Goal: Task Accomplishment & Management: Use online tool/utility

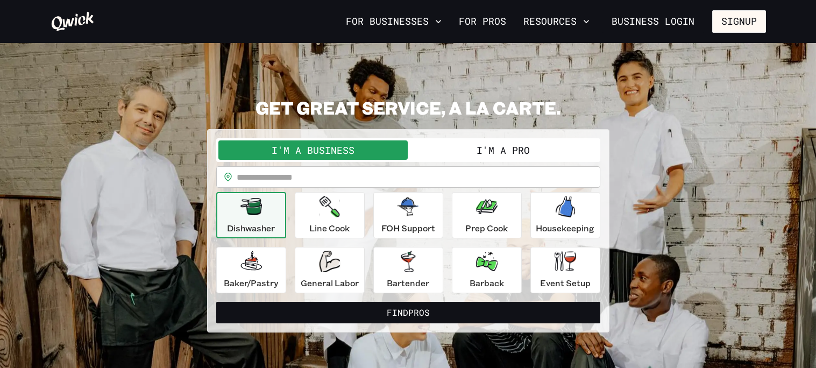
click at [513, 148] on button "I'm a Pro" at bounding box center [503, 149] width 190 height 19
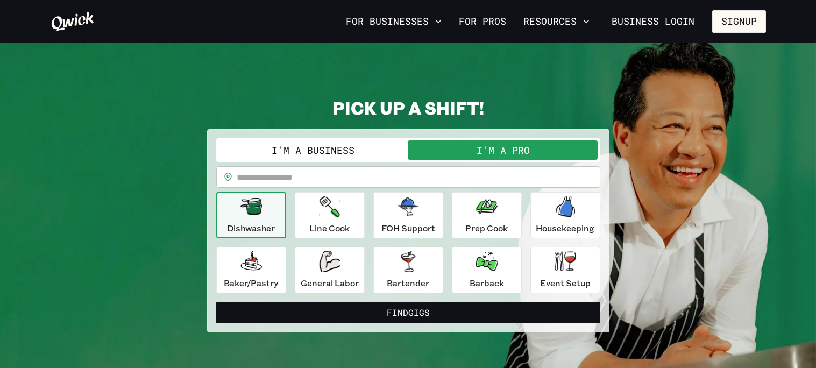
click at [347, 153] on button "I'm a Business" at bounding box center [313, 149] width 190 height 19
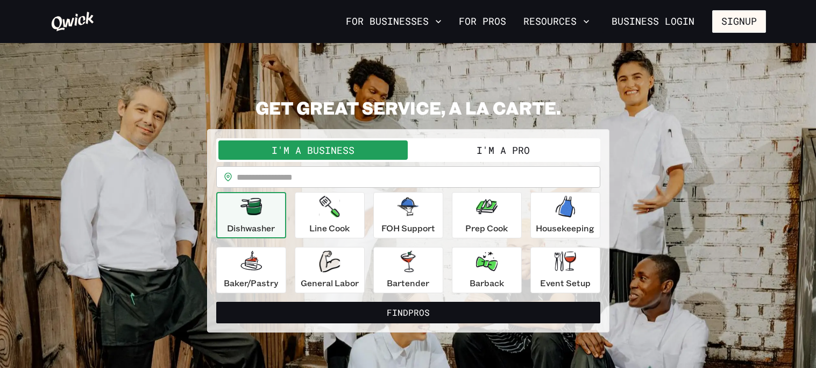
click at [484, 158] on button "I'm a Pro" at bounding box center [503, 149] width 190 height 19
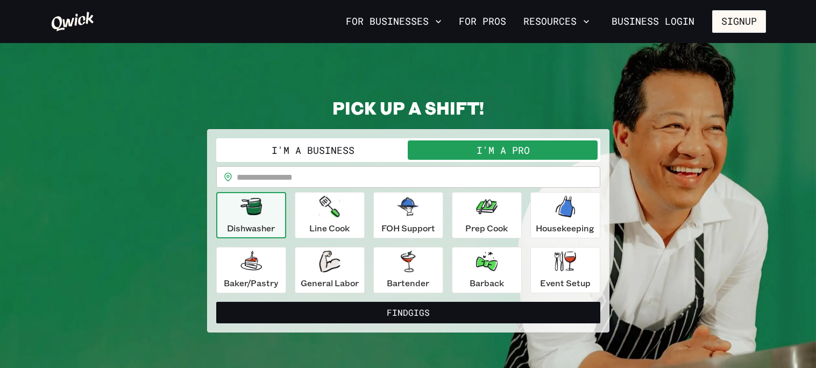
click at [336, 158] on button "I'm a Business" at bounding box center [313, 149] width 190 height 19
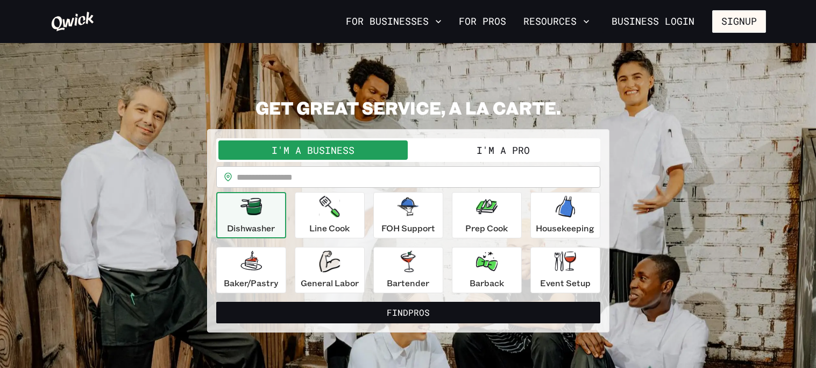
click at [489, 152] on button "I'm a Pro" at bounding box center [503, 149] width 190 height 19
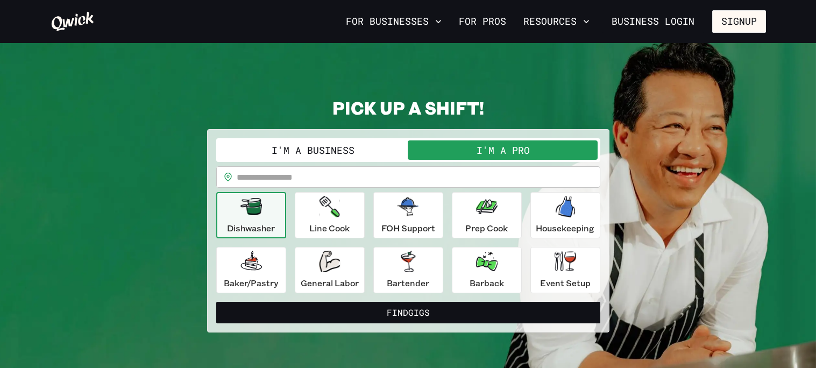
click at [265, 223] on p "Dishwasher" at bounding box center [251, 228] width 48 height 13
click at [322, 266] on icon "button" at bounding box center [329, 262] width 21 height 22
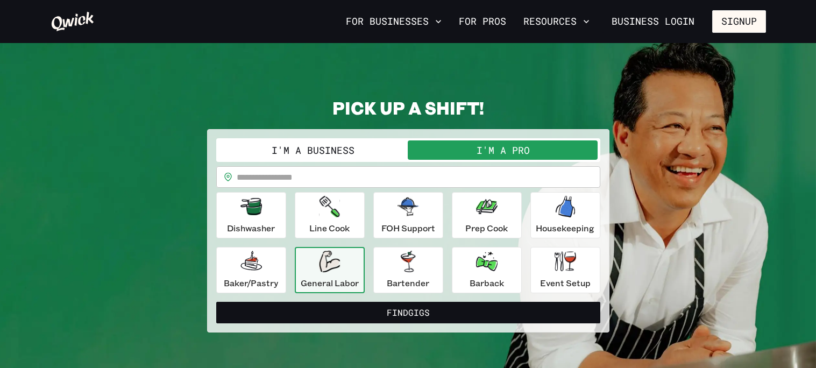
drag, startPoint x: 273, startPoint y: 234, endPoint x: 279, endPoint y: 239, distance: 8.4
click at [276, 237] on button "Dishwasher" at bounding box center [251, 215] width 70 height 46
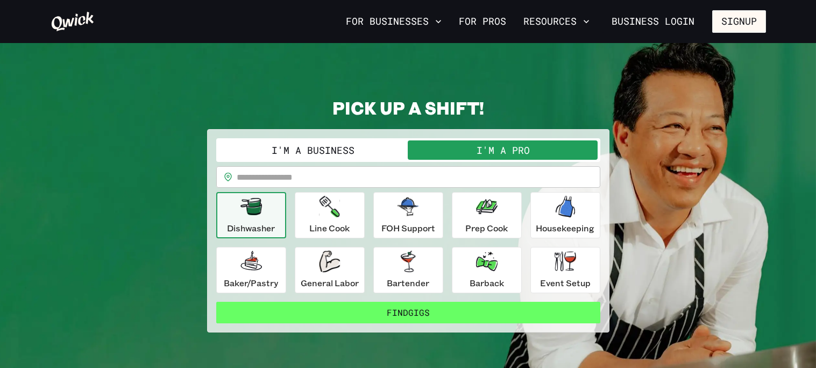
click at [406, 315] on button "Find Gigs" at bounding box center [408, 313] width 384 height 22
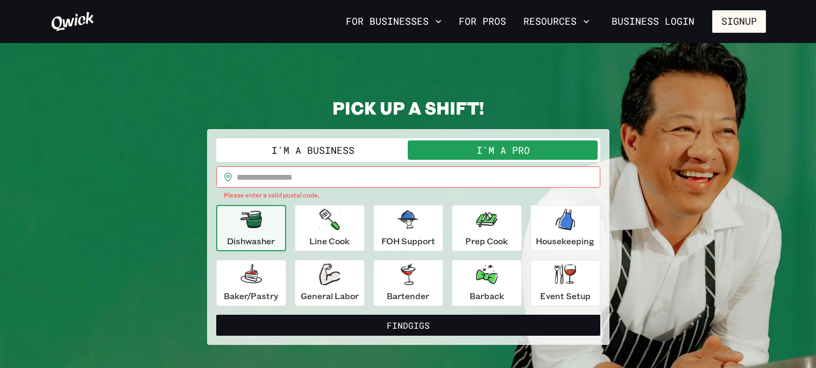
click at [358, 182] on input "text" at bounding box center [419, 177] width 364 height 22
type input "*****"
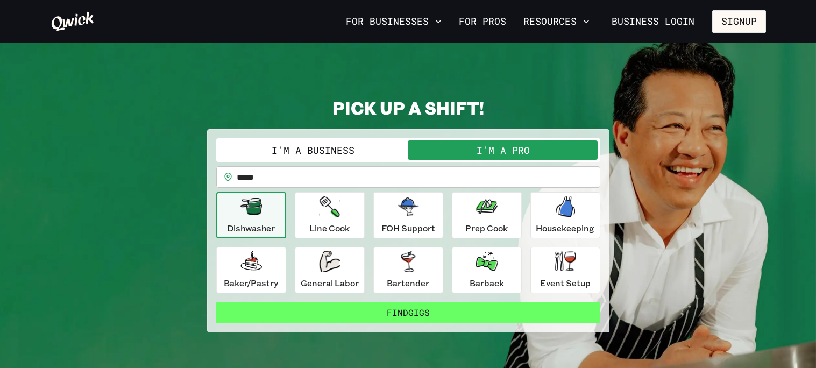
click at [396, 309] on button "Find Gigs" at bounding box center [408, 313] width 384 height 22
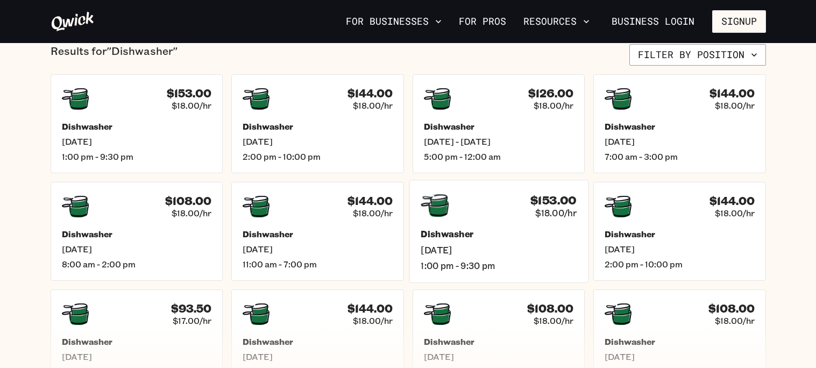
scroll to position [290, 0]
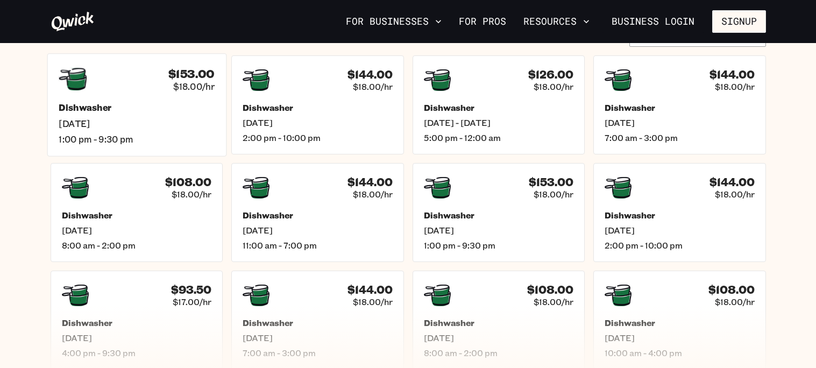
click at [197, 137] on span "1:00 pm - 9:30 pm" at bounding box center [137, 138] width 156 height 11
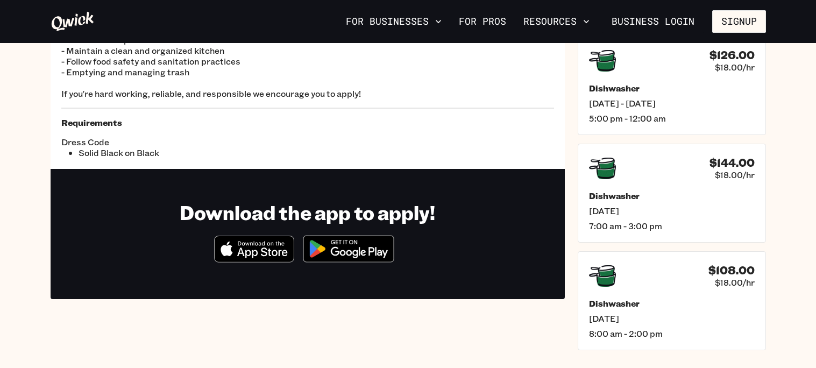
scroll to position [6, 0]
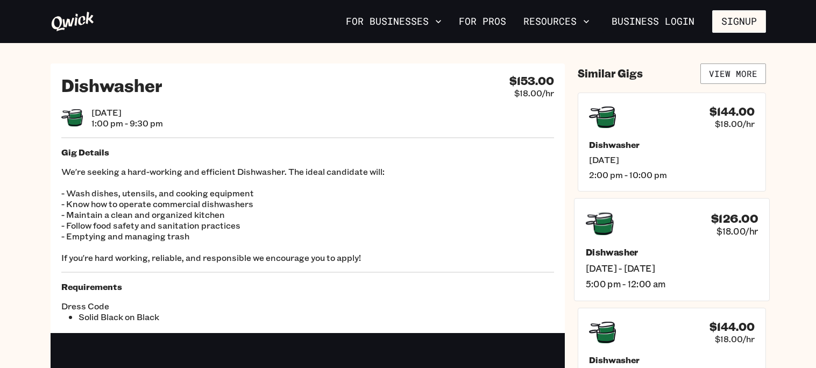
click at [683, 290] on div "$126.00 $18.00/hr Dishwasher [DATE] - [DATE] 5:00 pm - 12:00 am" at bounding box center [672, 249] width 196 height 103
